Goal: Navigation & Orientation: Understand site structure

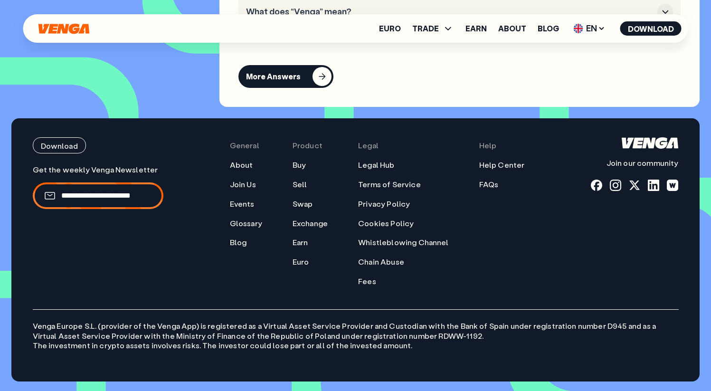
scroll to position [4351, 0]
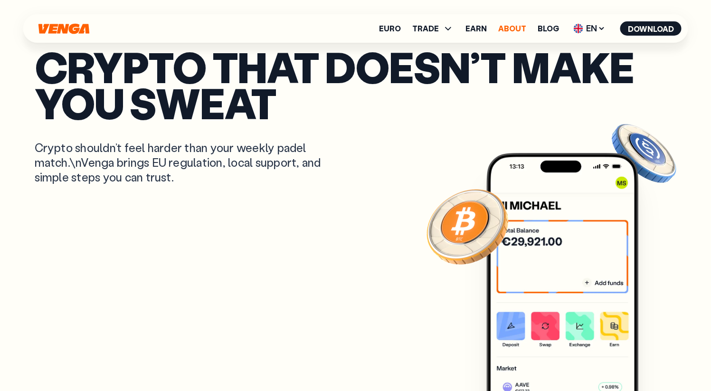
click at [515, 31] on link "About" at bounding box center [512, 29] width 28 height 8
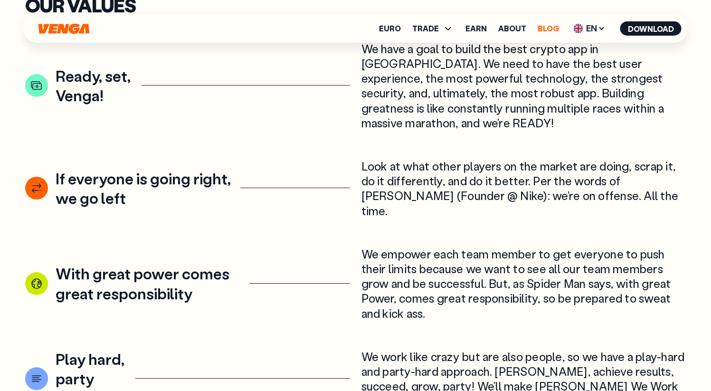
click at [554, 28] on link "Blog" at bounding box center [547, 29] width 21 height 8
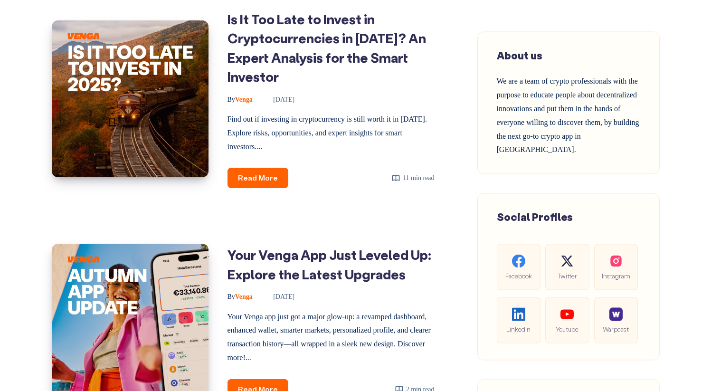
scroll to position [647, 0]
